Goal: Task Accomplishment & Management: Manage account settings

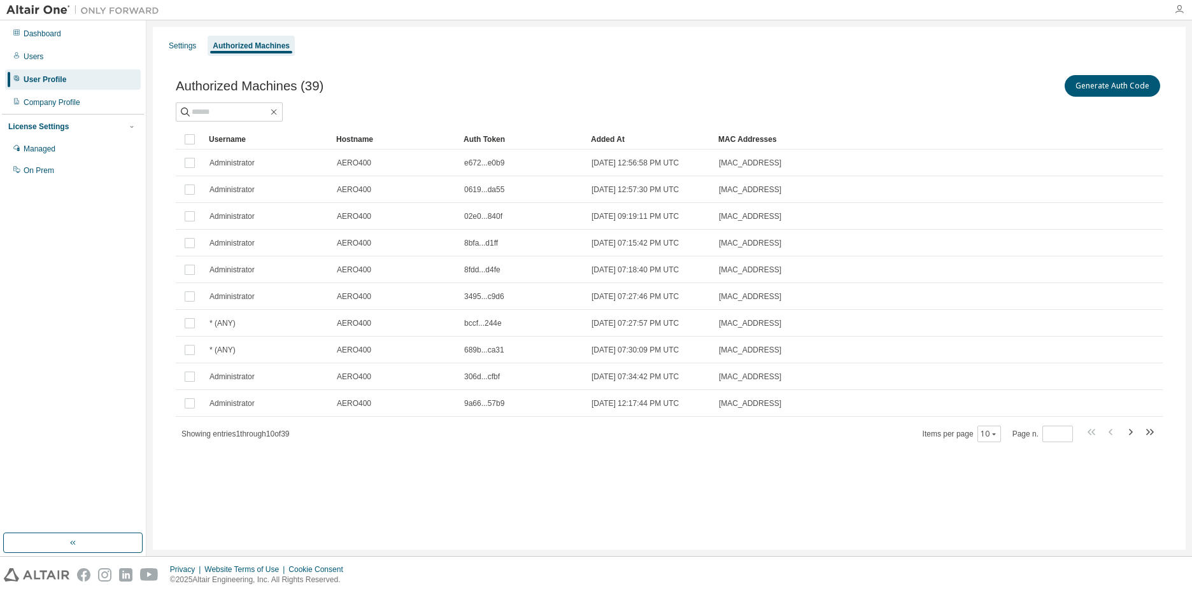
click at [1181, 8] on icon "button" at bounding box center [1179, 9] width 10 height 10
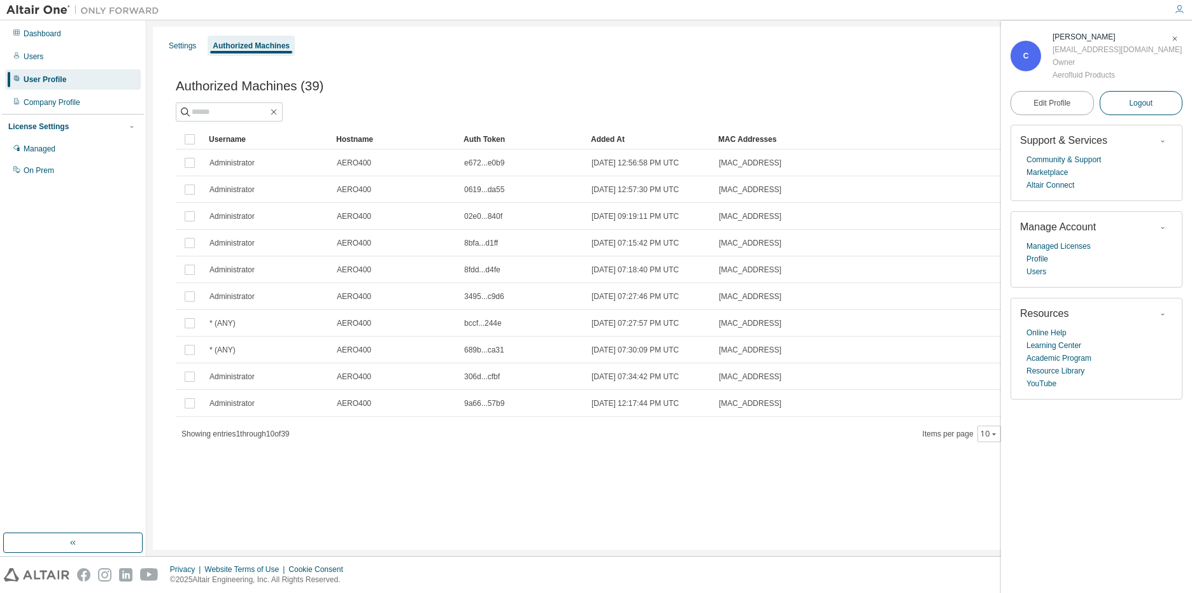
click at [1126, 106] on button "Logout" at bounding box center [1140, 103] width 83 height 24
